Goal: Task Accomplishment & Management: Use online tool/utility

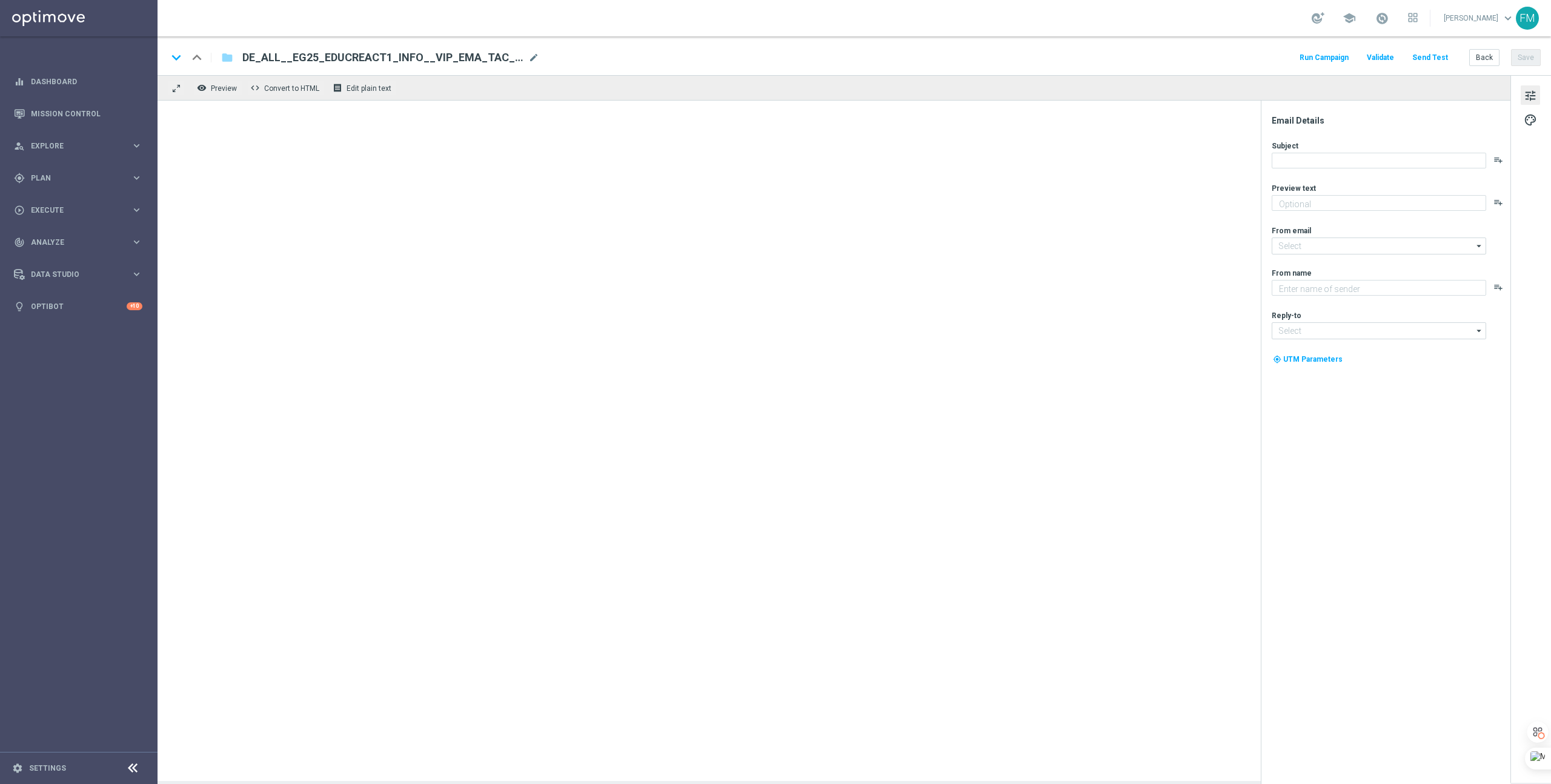
type textarea "Alle Infos zur El Gordo Weihnachtslotterie für dich."
type textarea "Millionaires' Club"
type input "[EMAIL_ADDRESS][DOMAIN_NAME]"
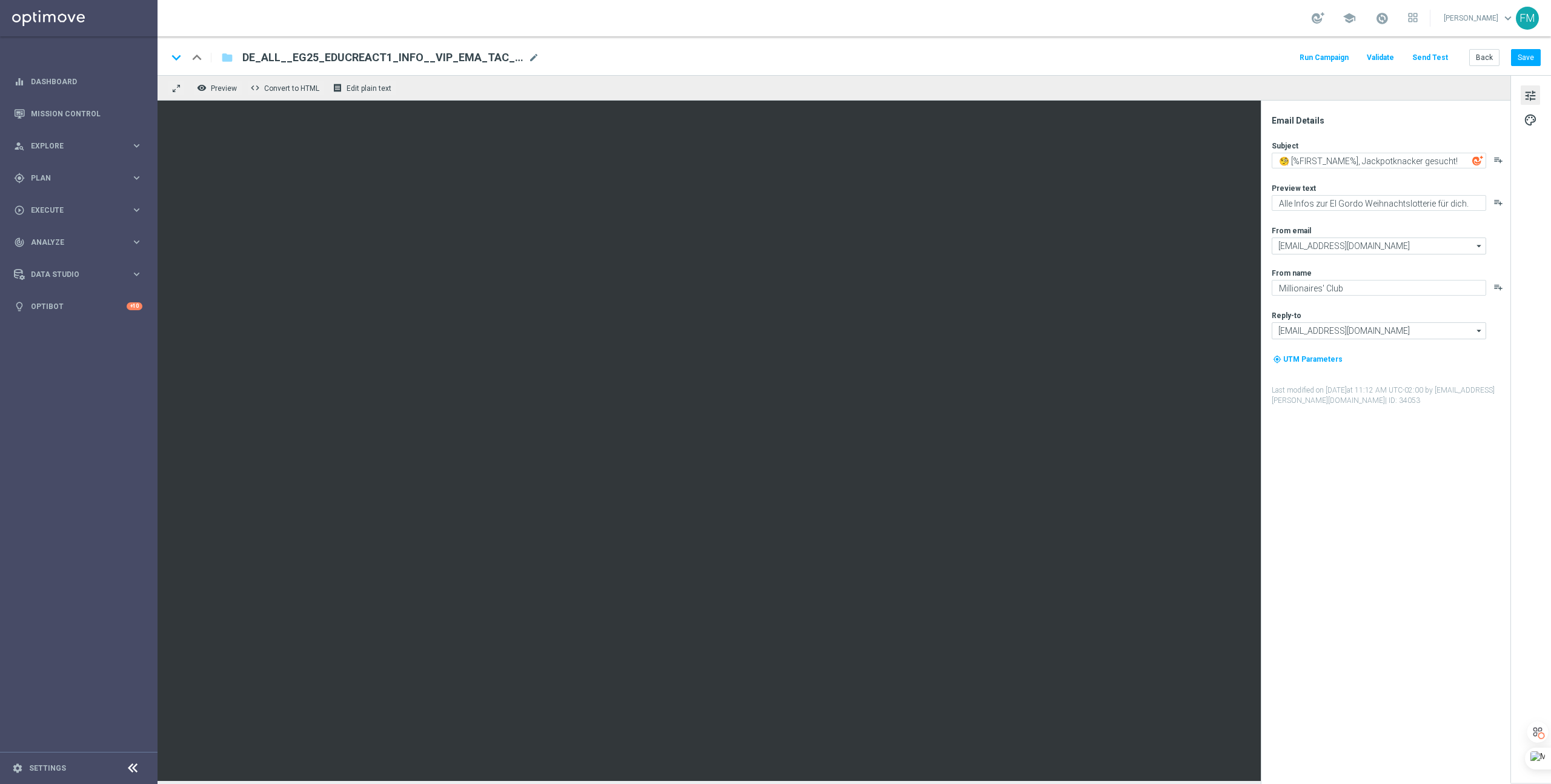
click at [1432, 56] on button "Send Test" at bounding box center [1430, 58] width 39 height 16
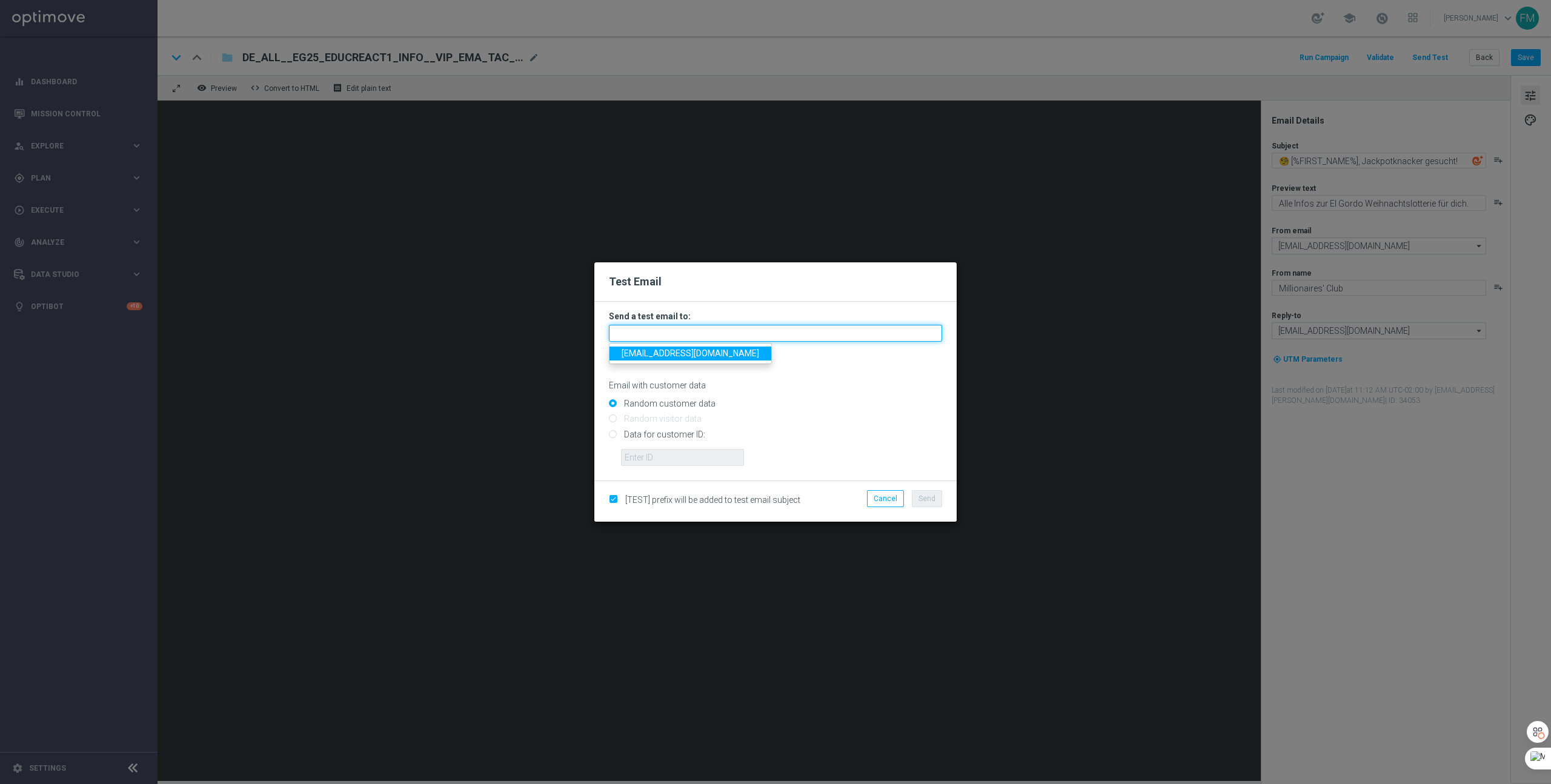
click at [716, 331] on input "text" at bounding box center [776, 333] width 334 height 17
click at [710, 350] on span "[EMAIL_ADDRESS][DOMAIN_NAME]" at bounding box center [690, 353] width 137 height 10
type input "[EMAIL_ADDRESS][DOMAIN_NAME]"
click at [680, 436] on input "Data for customer ID:" at bounding box center [776, 439] width 334 height 17
radio input "true"
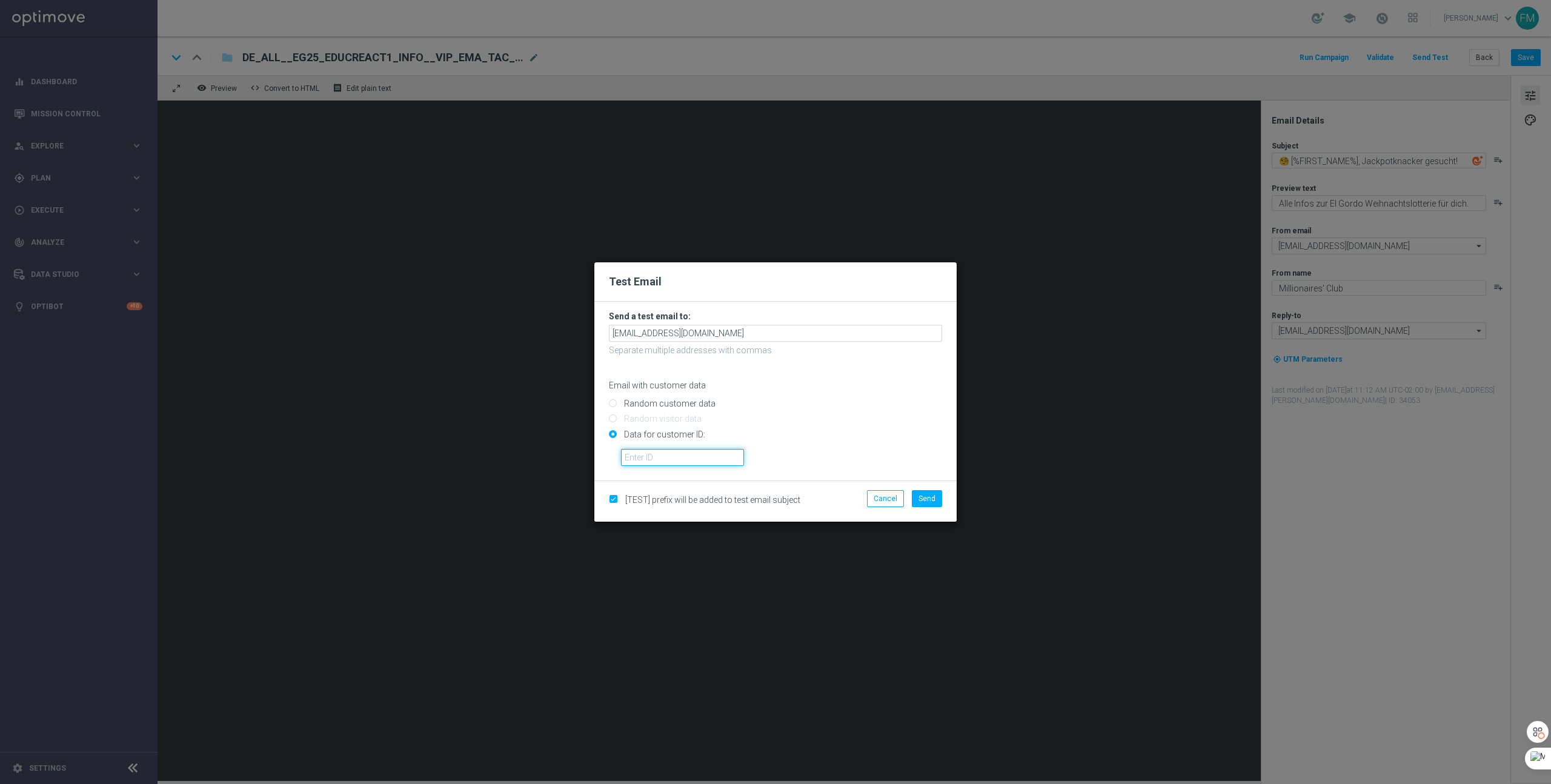
click at [677, 459] on input "text" at bounding box center [683, 457] width 123 height 17
paste input "223901327"
type input "223901327"
click at [932, 497] on span "Send" at bounding box center [926, 499] width 17 height 8
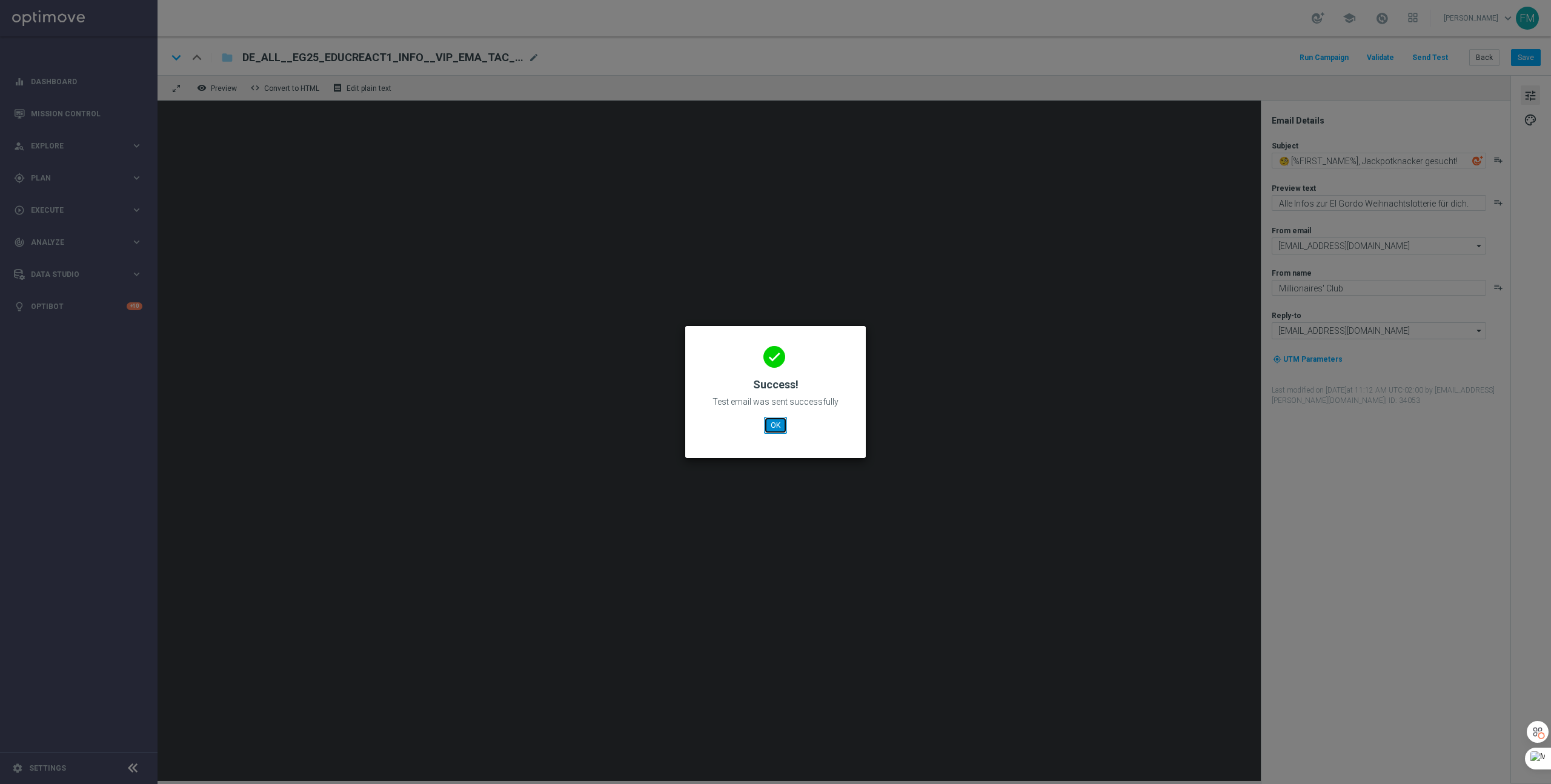
click at [771, 427] on button "OK" at bounding box center [775, 425] width 23 height 17
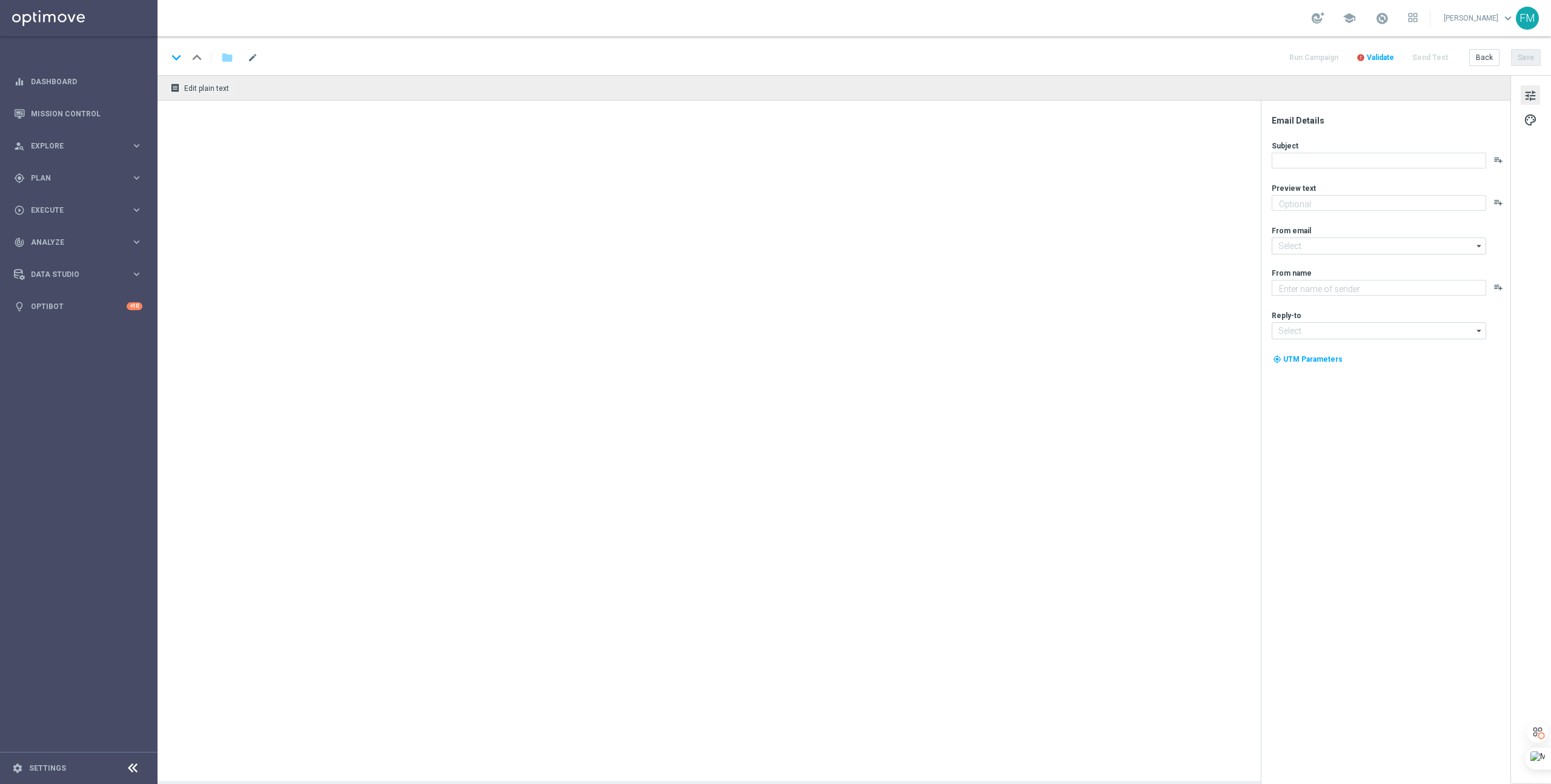
type textarea "Heute 30 % [DEMOGRAPHIC_DATA] auf dein Los"
type textarea "Millionaires' Club"
type input "[EMAIL_ADDRESS][DOMAIN_NAME]"
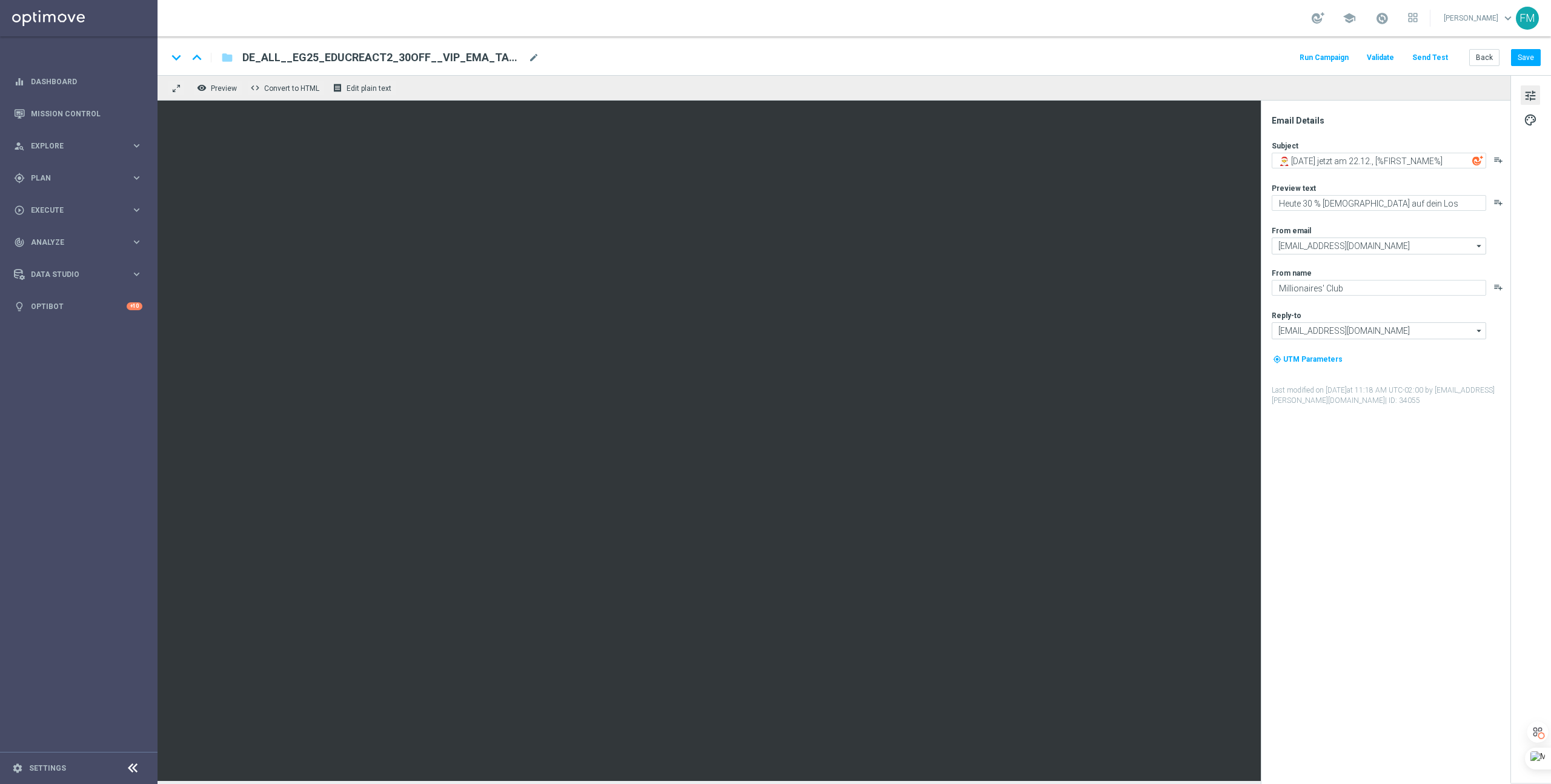
click at [1441, 55] on button "Send Test" at bounding box center [1430, 58] width 39 height 16
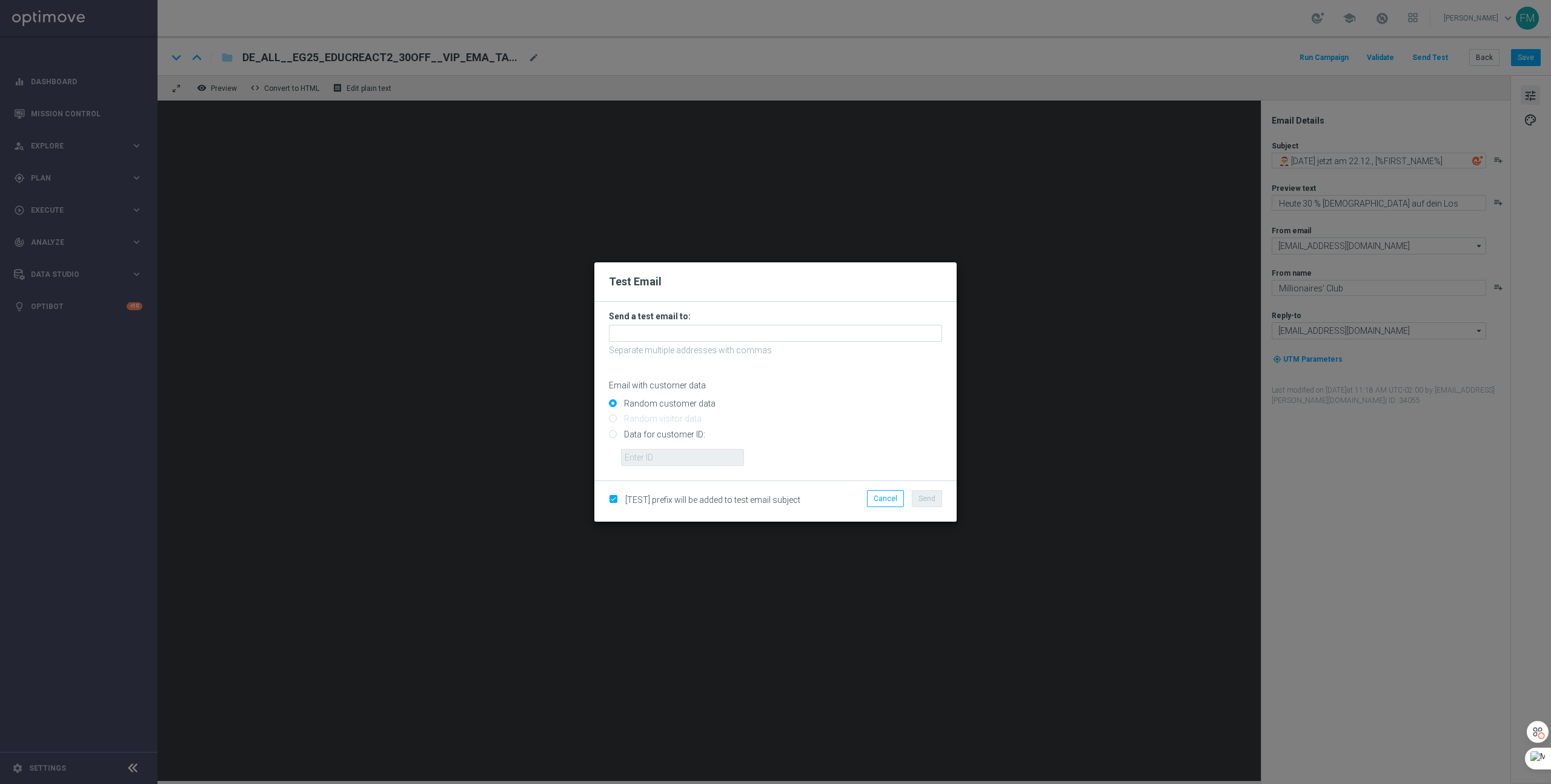
click at [647, 434] on input "Data for customer ID:" at bounding box center [776, 439] width 334 height 17
radio input "true"
click at [662, 457] on input "text" at bounding box center [683, 457] width 123 height 17
paste input "223901327"
type input "223901327"
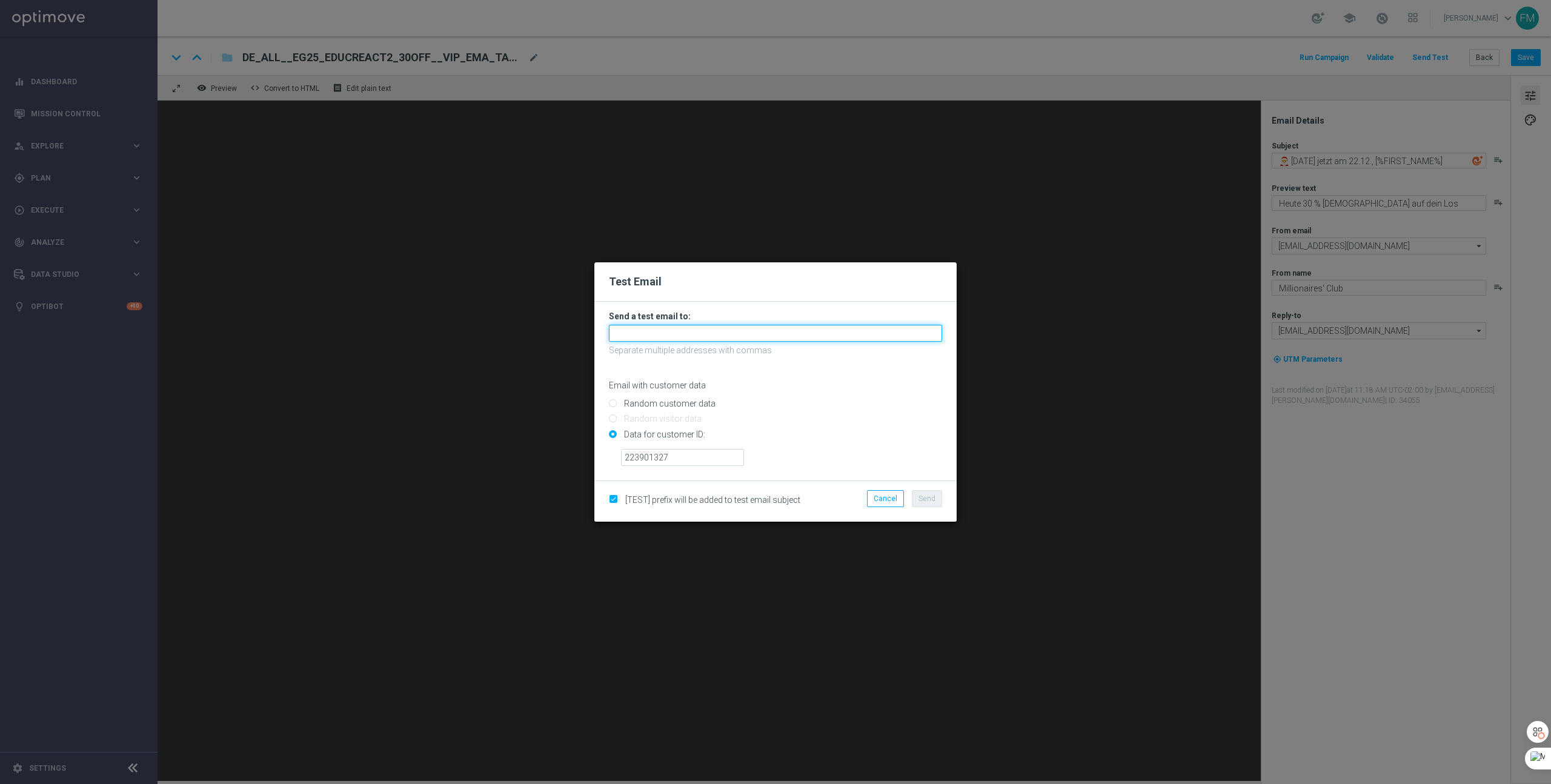
click at [708, 332] on input "text" at bounding box center [776, 333] width 334 height 17
click at [682, 352] on span "[EMAIL_ADDRESS][DOMAIN_NAME]" at bounding box center [690, 353] width 137 height 10
type input "[EMAIL_ADDRESS][DOMAIN_NAME]"
click at [921, 495] on span "Send" at bounding box center [926, 499] width 17 height 8
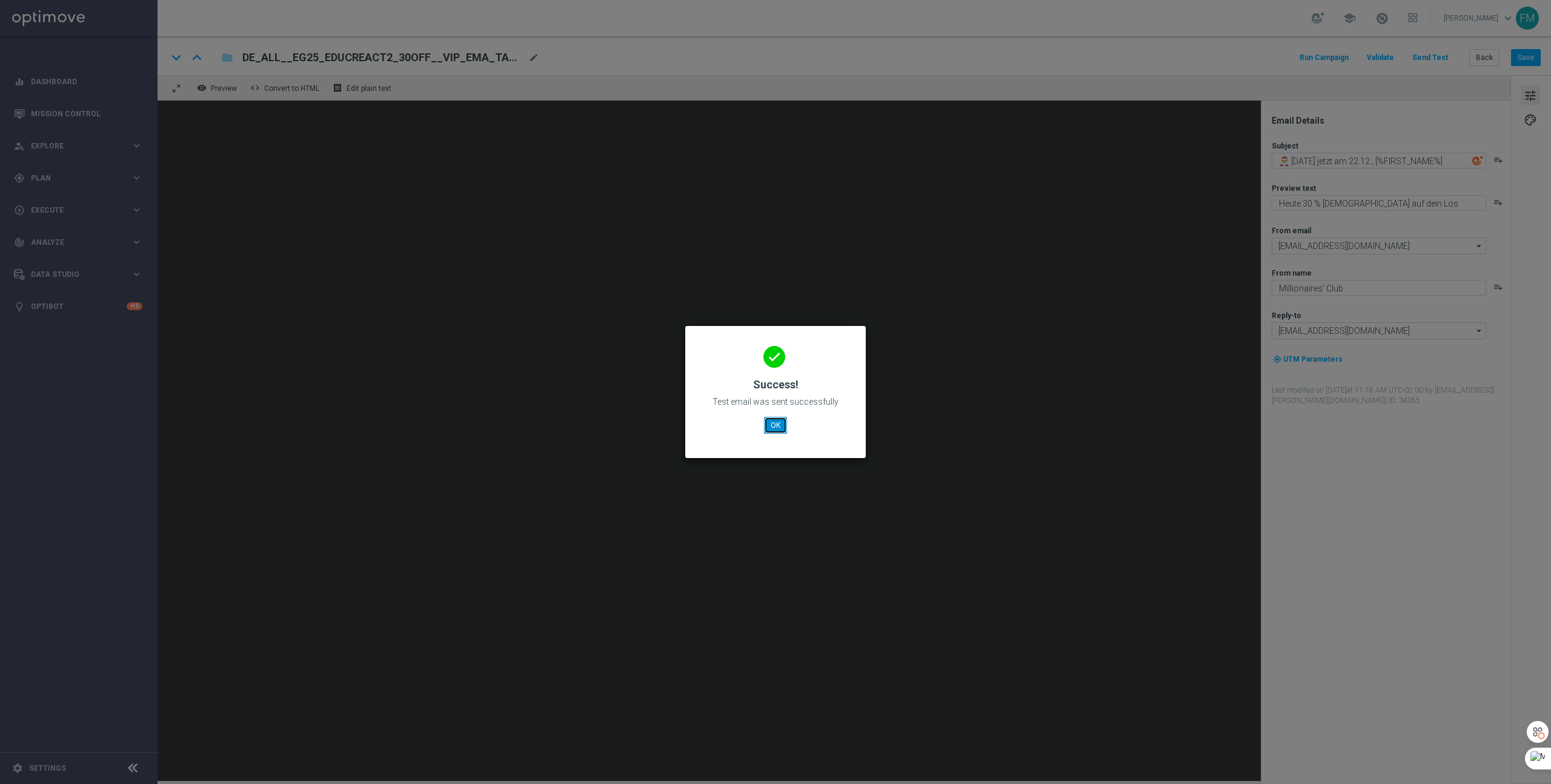
click at [785, 427] on button "OK" at bounding box center [775, 425] width 23 height 17
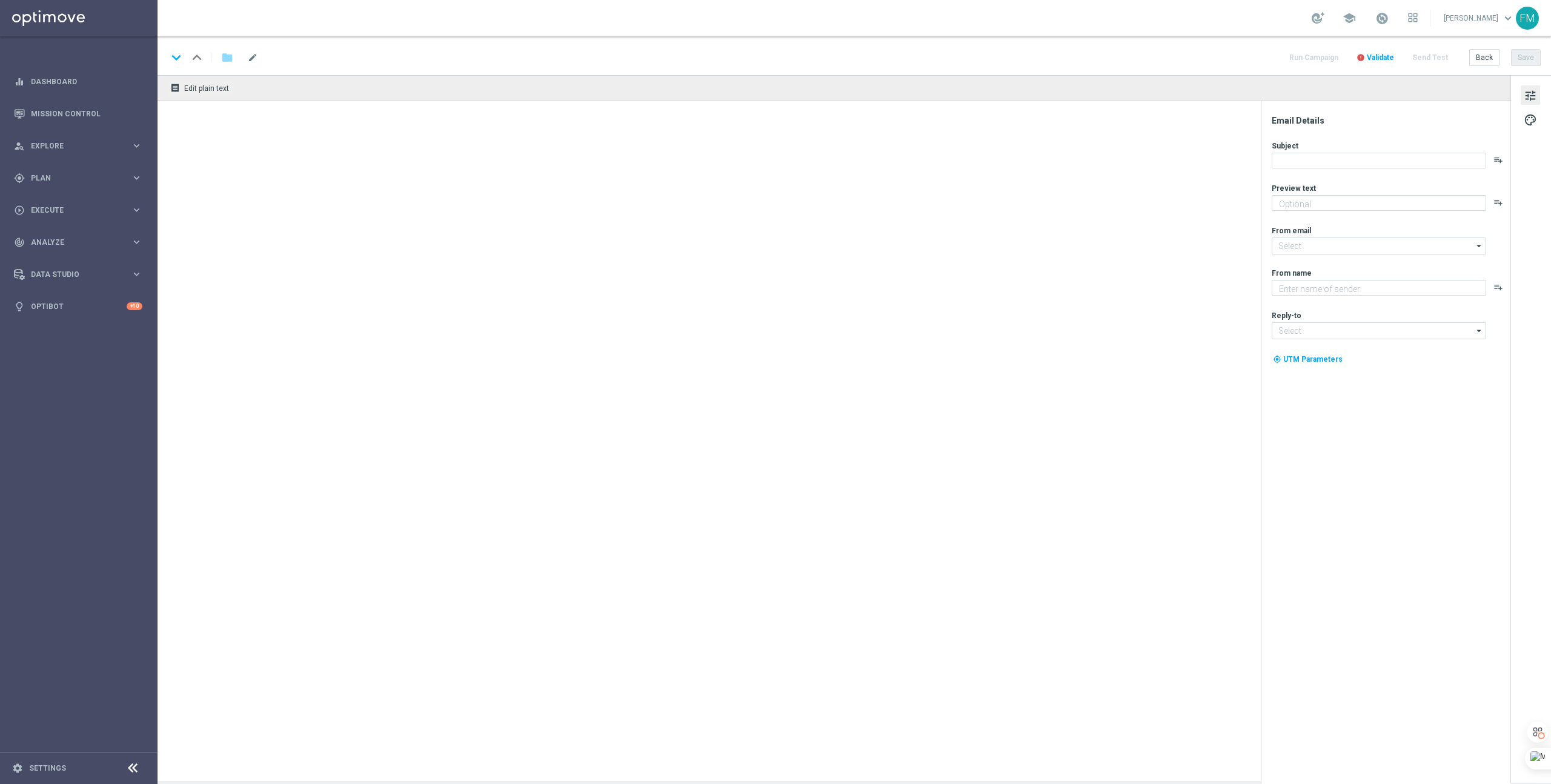
type textarea "So einfach geht's: Dein GRATISLOS für El Gordo"
type input "[EMAIL_ADDRESS][DOMAIN_NAME]"
type textarea "Millionaires' Club"
type input "[EMAIL_ADDRESS][DOMAIN_NAME]"
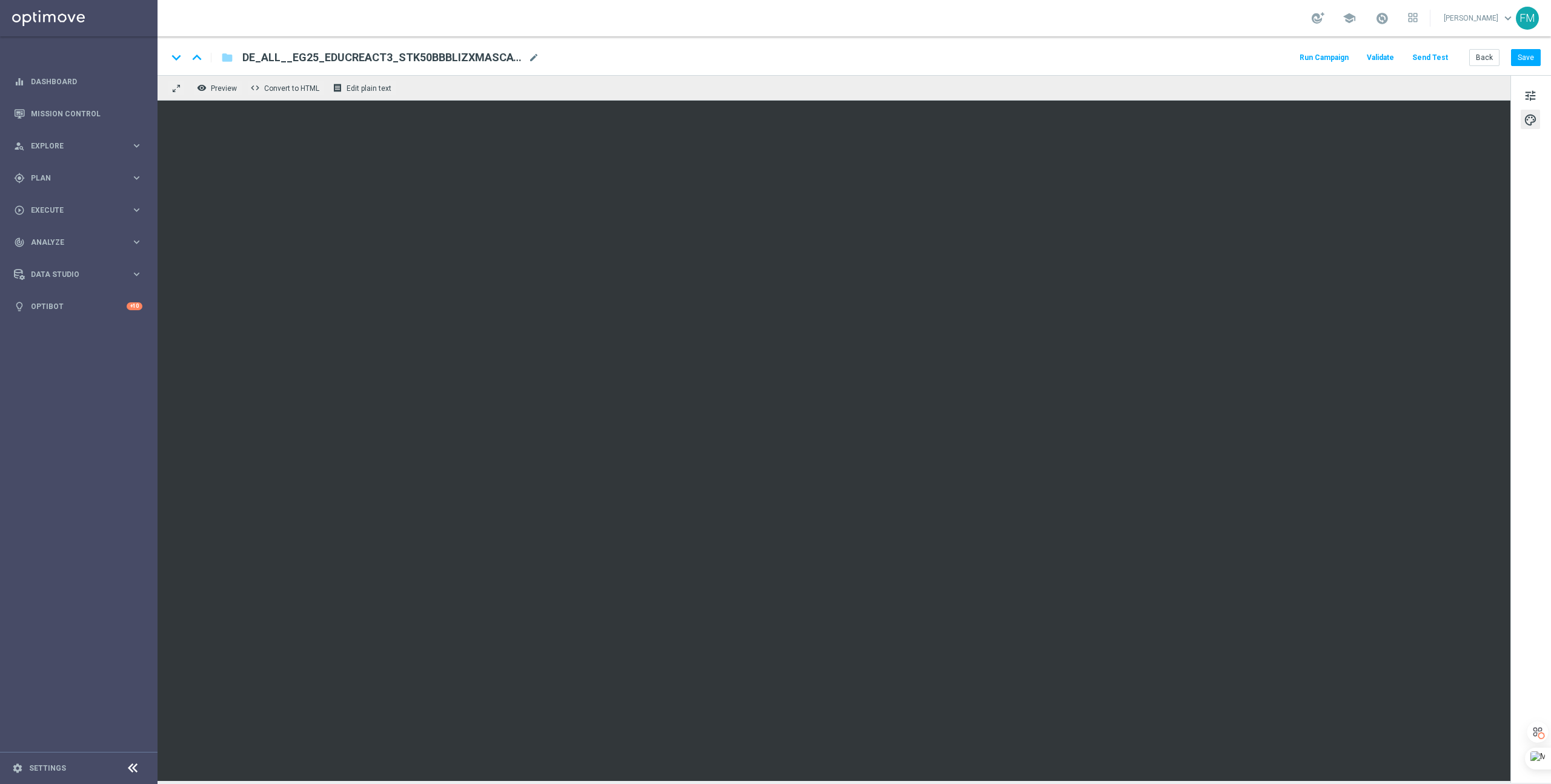
click at [1440, 60] on button "Send Test" at bounding box center [1430, 58] width 39 height 16
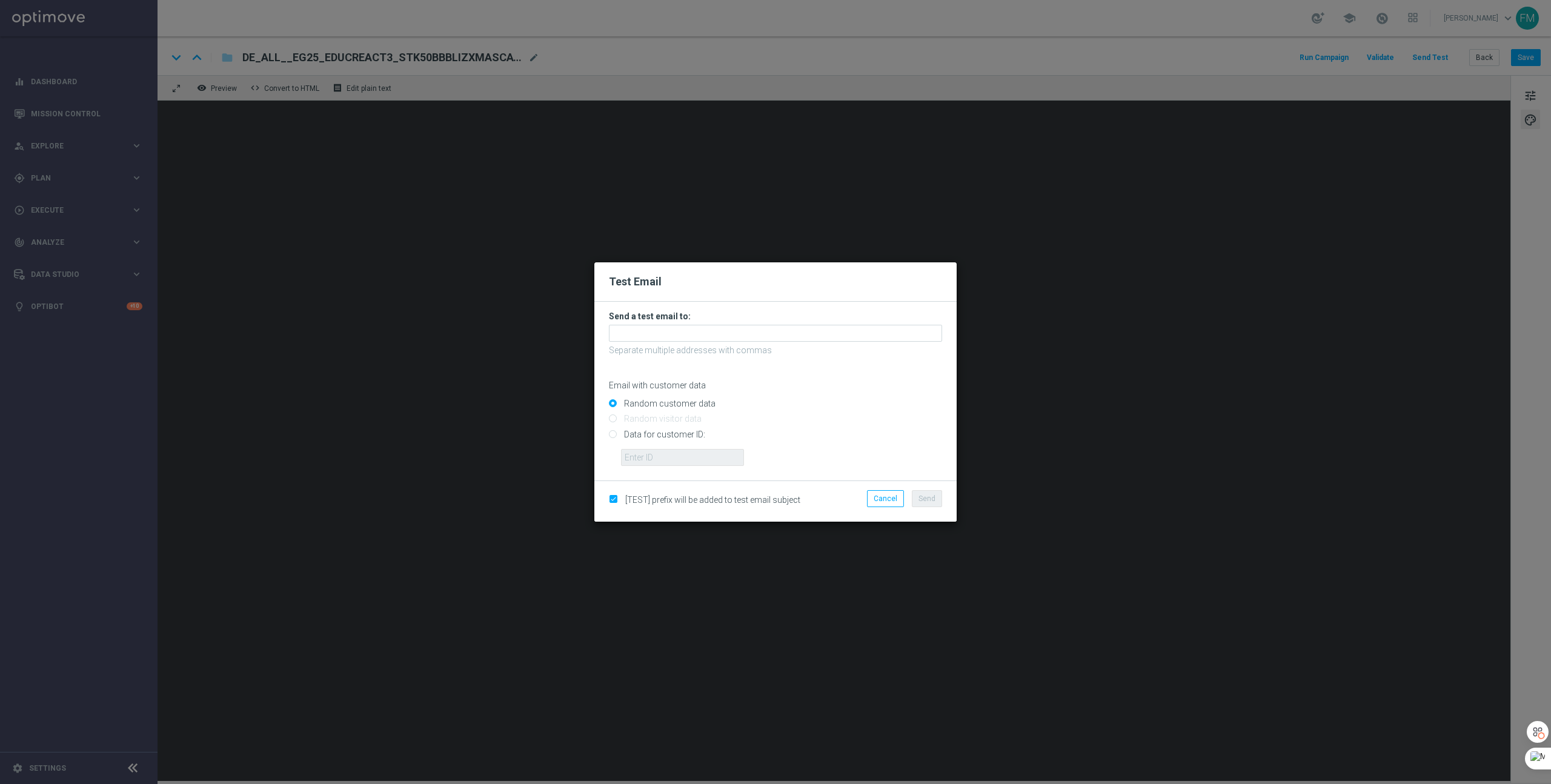
click at [667, 434] on input "Data for customer ID:" at bounding box center [776, 439] width 334 height 17
radio input "true"
click at [663, 457] on input "text" at bounding box center [683, 457] width 123 height 17
paste input "223901327"
type input "223901327"
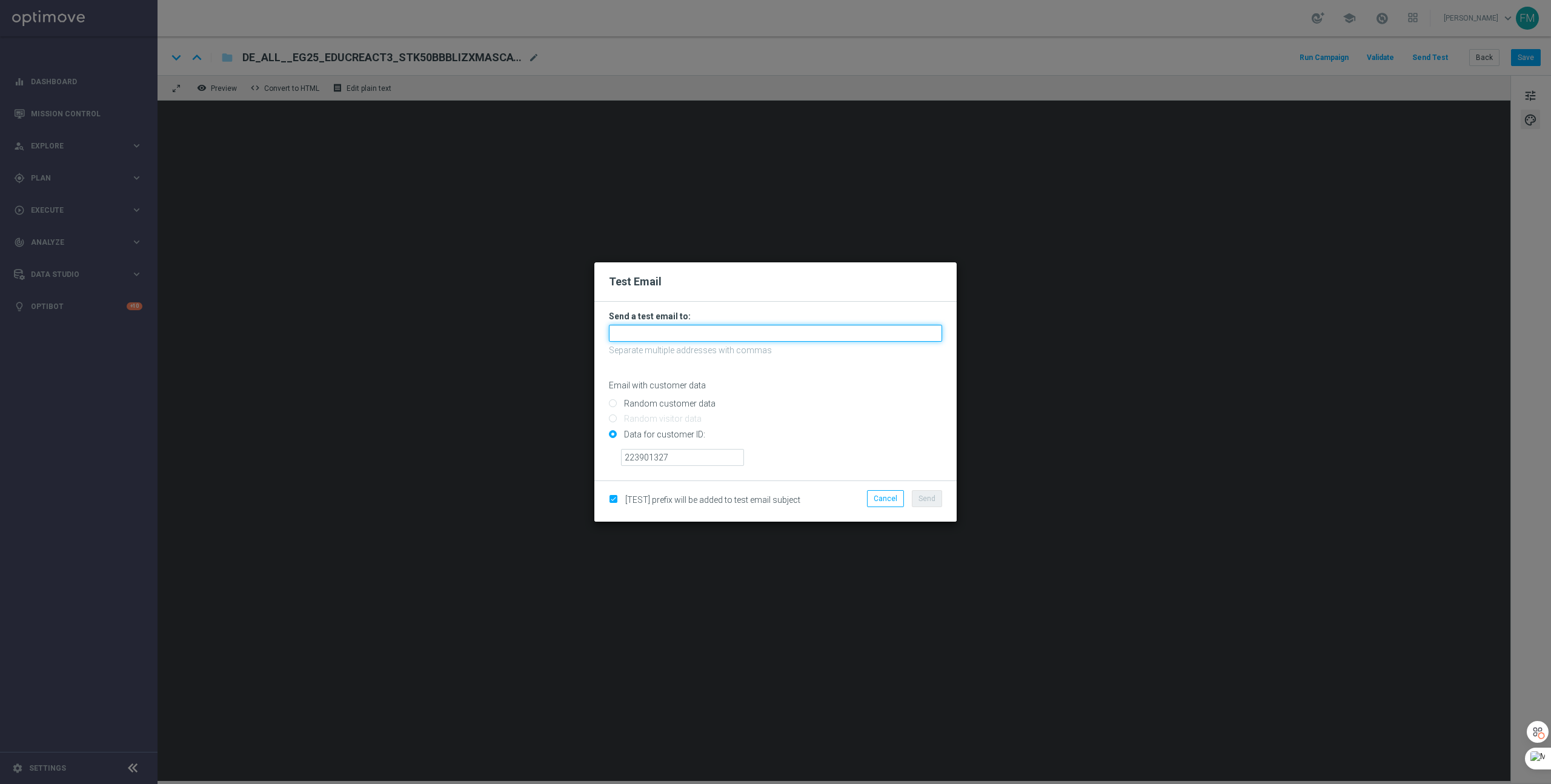
click at [689, 334] on input "text" at bounding box center [776, 333] width 334 height 17
click at [686, 350] on span "[EMAIL_ADDRESS][DOMAIN_NAME]" at bounding box center [690, 353] width 137 height 10
type input "[EMAIL_ADDRESS][DOMAIN_NAME]"
click at [926, 495] on span "Send" at bounding box center [926, 499] width 17 height 8
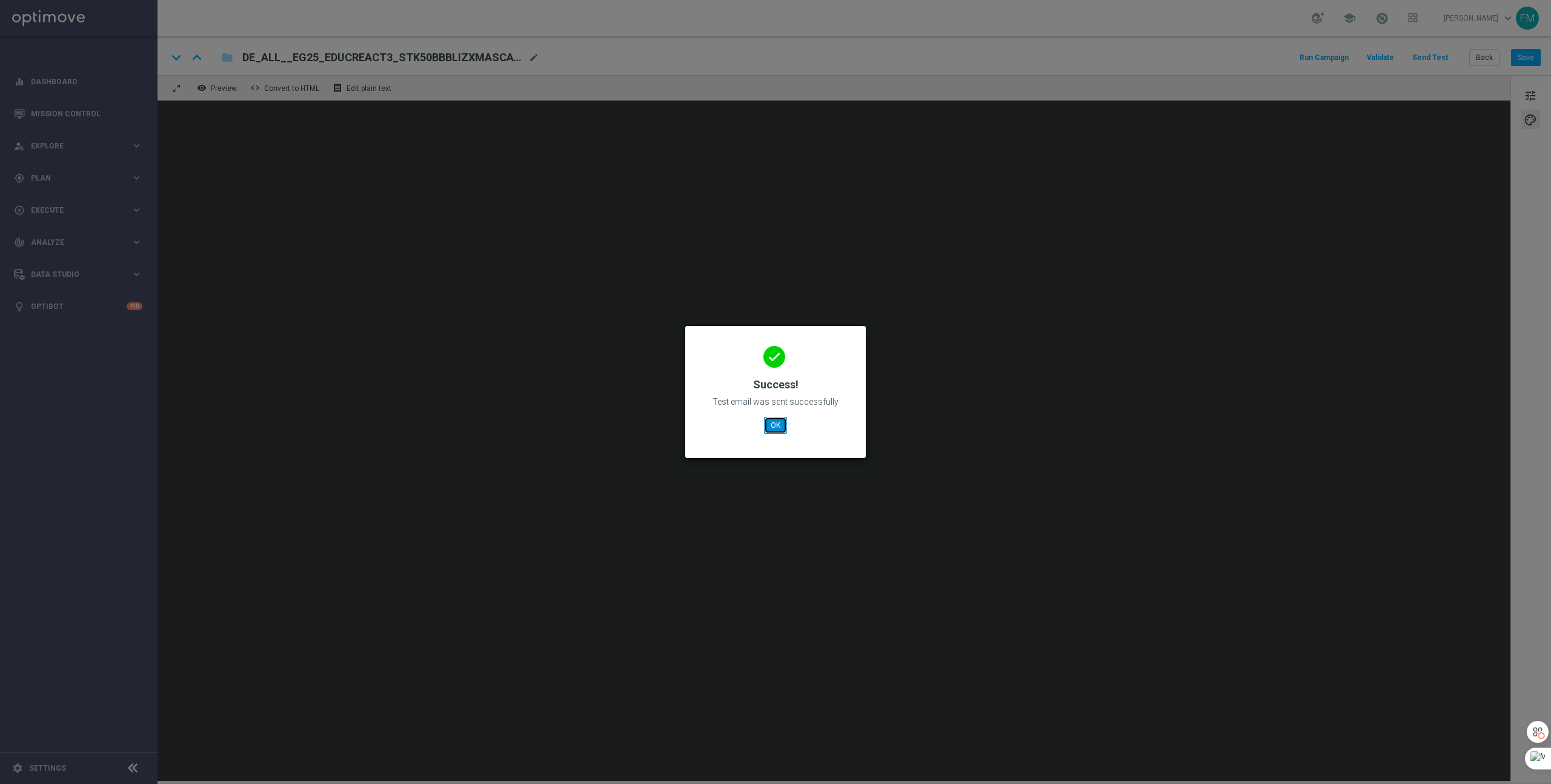
click at [778, 433] on button "OK" at bounding box center [775, 425] width 23 height 17
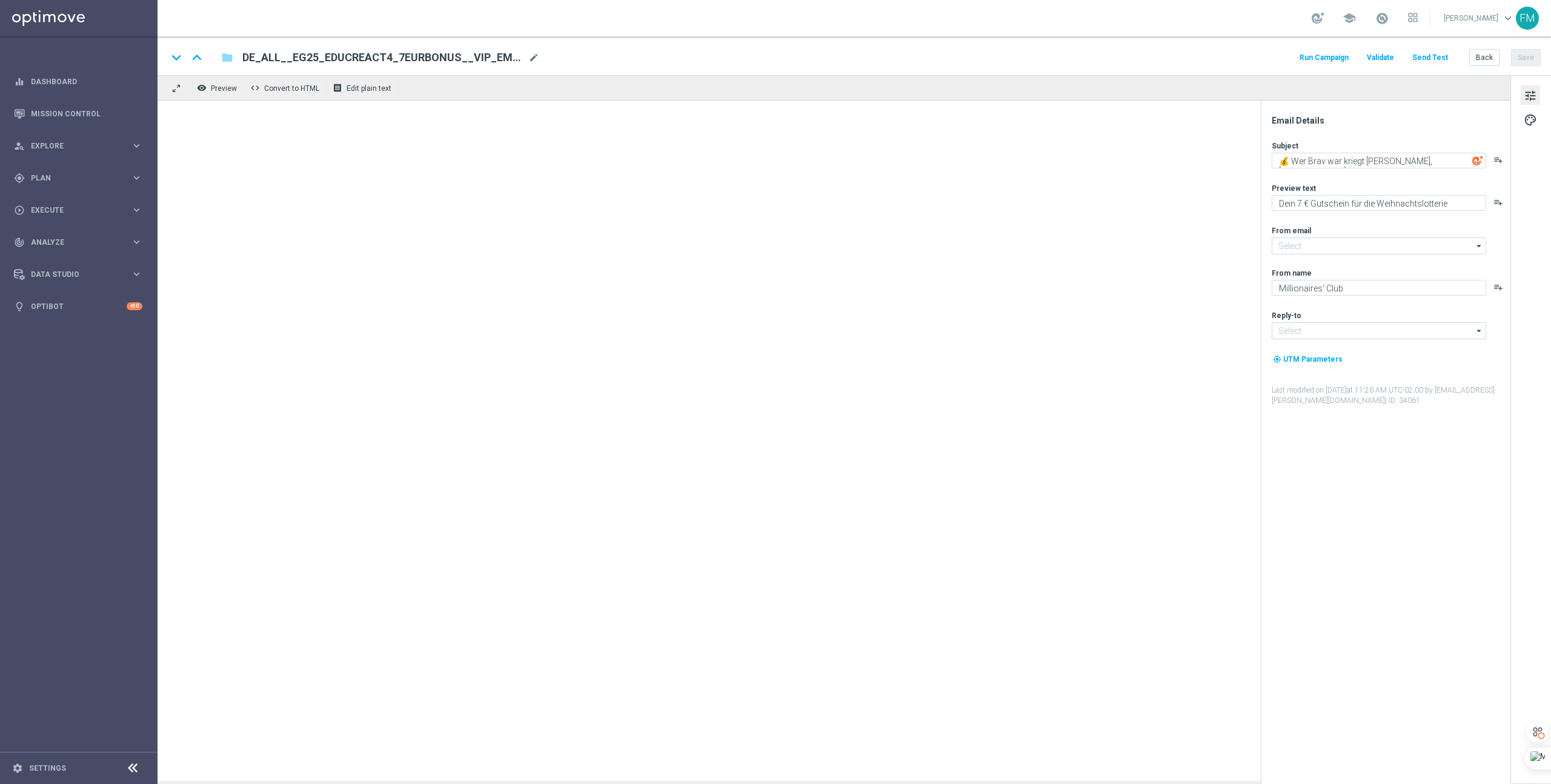
type input "[EMAIL_ADDRESS][DOMAIN_NAME]"
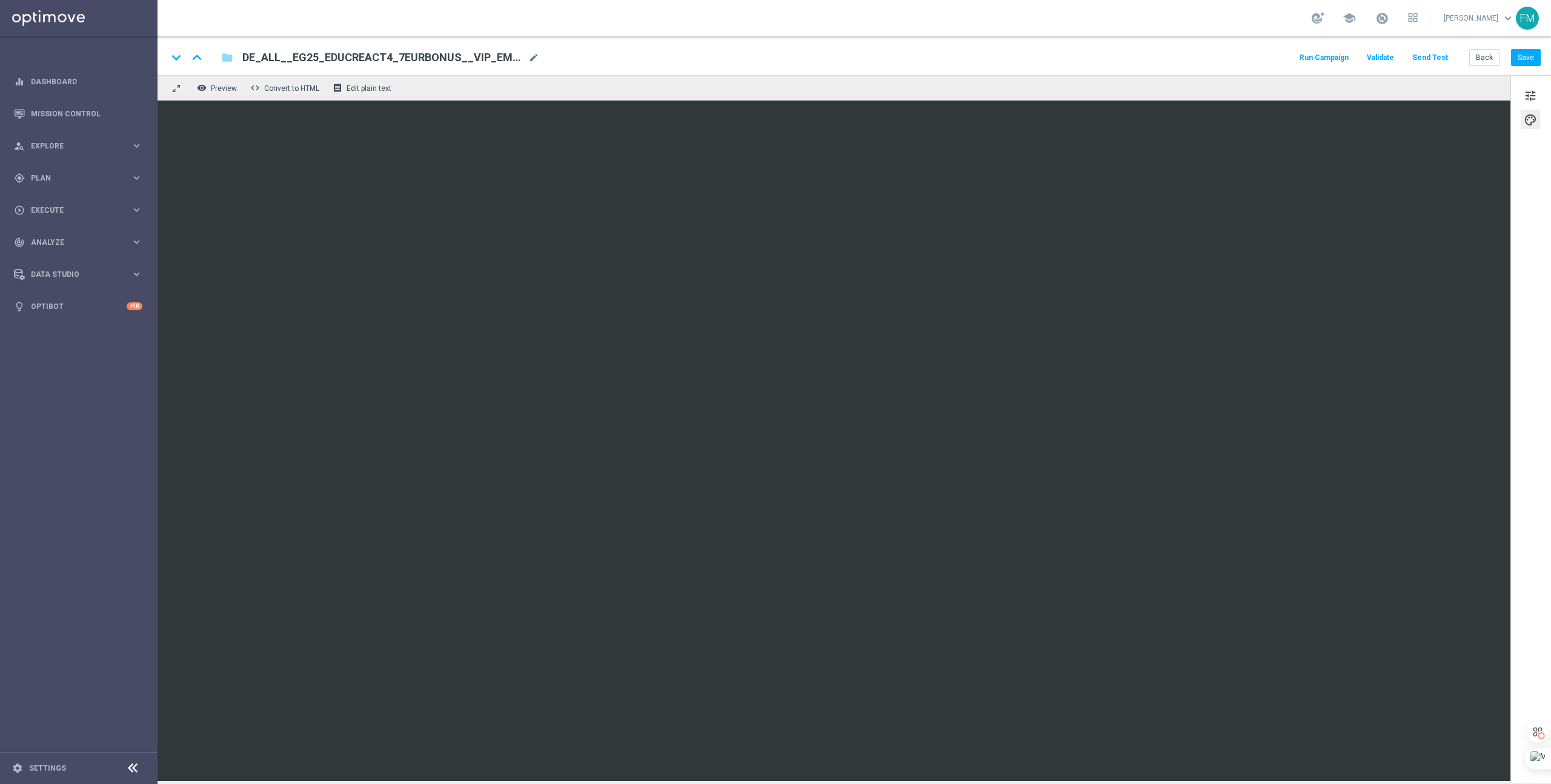
click at [1423, 57] on button "Send Test" at bounding box center [1430, 58] width 39 height 16
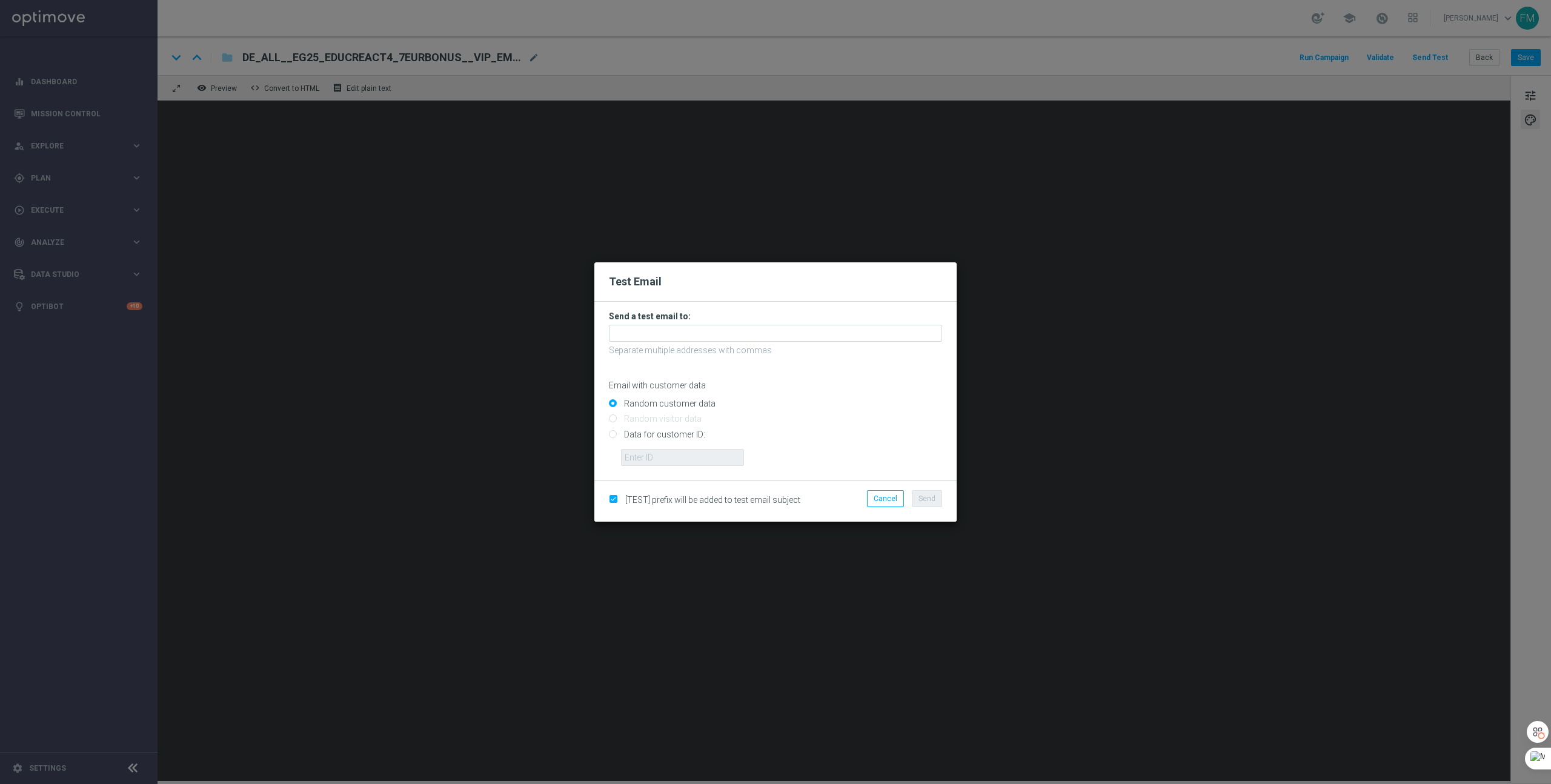
click at [657, 432] on input "Data for customer ID:" at bounding box center [776, 439] width 334 height 17
radio input "true"
click at [662, 459] on input "text" at bounding box center [683, 457] width 123 height 17
paste input "223901327"
type input "223901327"
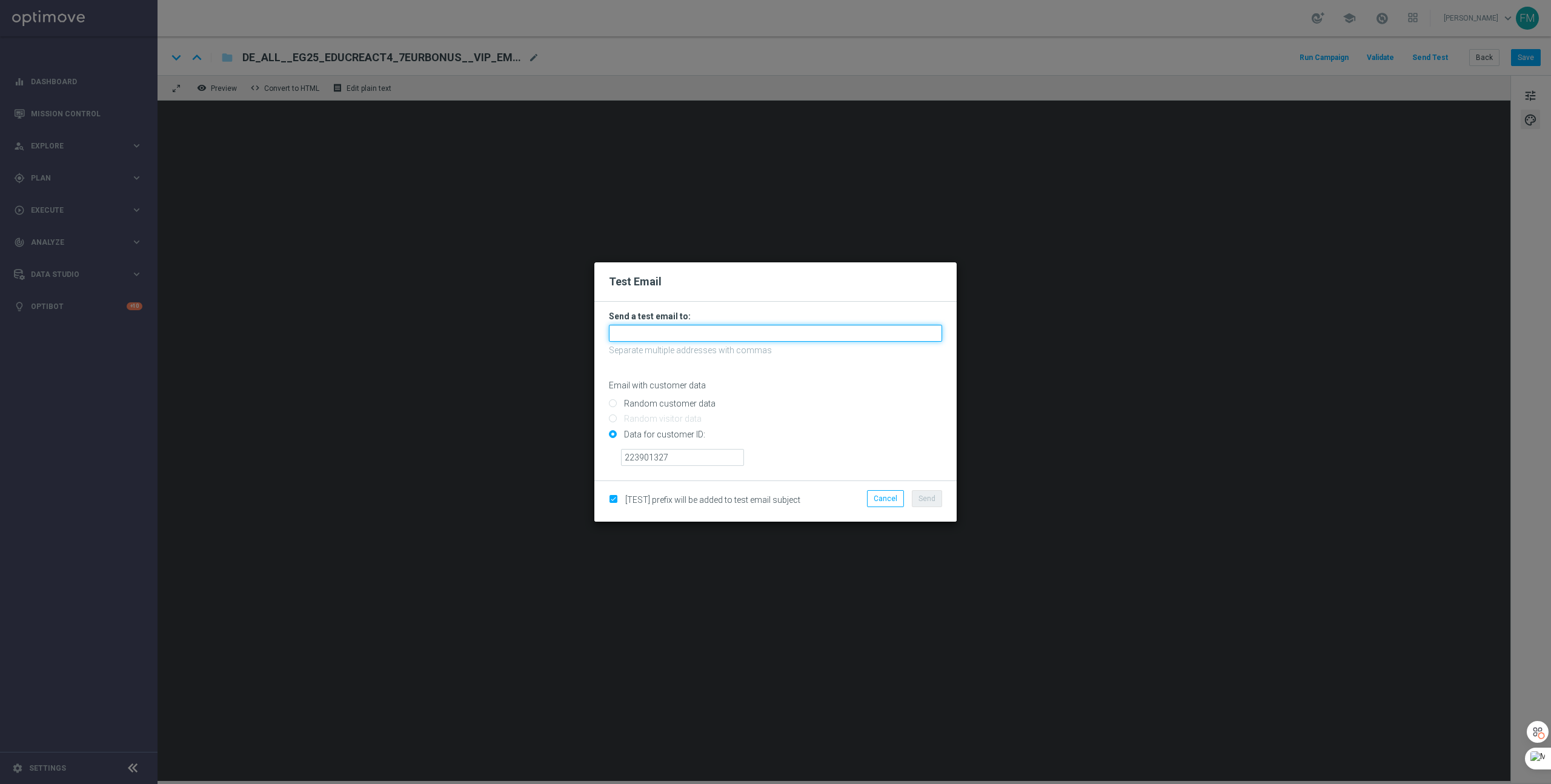
click at [686, 338] on input "text" at bounding box center [776, 333] width 334 height 17
click at [679, 354] on span "[EMAIL_ADDRESS][DOMAIN_NAME]" at bounding box center [690, 353] width 137 height 10
type input "[EMAIL_ADDRESS][DOMAIN_NAME]"
click at [923, 495] on span "Send" at bounding box center [926, 499] width 17 height 8
